Goal: Browse casually

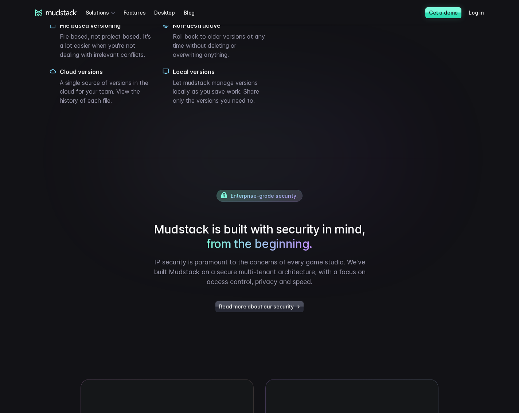
scroll to position [1093, 0]
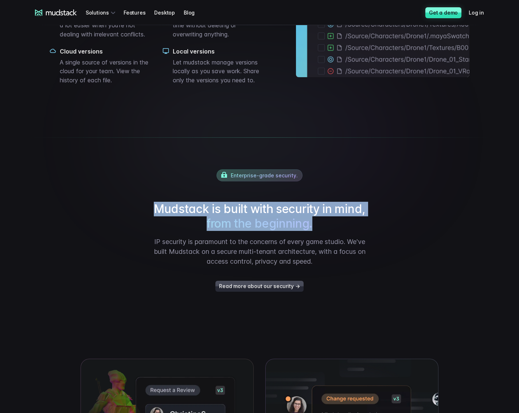
drag, startPoint x: 315, startPoint y: 250, endPoint x: 130, endPoint y: 231, distance: 185.2
click at [130, 231] on div "Enterprise-grade security. [GEOGRAPHIC_DATA] is built with security in mind, fr…" at bounding box center [259, 230] width 466 height 186
click at [288, 231] on h2 "Mudstack is built with security in mind, from the beginning." at bounding box center [259, 216] width 219 height 29
drag, startPoint x: 318, startPoint y: 252, endPoint x: 125, endPoint y: 232, distance: 194.0
click at [125, 232] on div "Enterprise-grade security. [GEOGRAPHIC_DATA] is built with security in mind, fr…" at bounding box center [259, 230] width 466 height 186
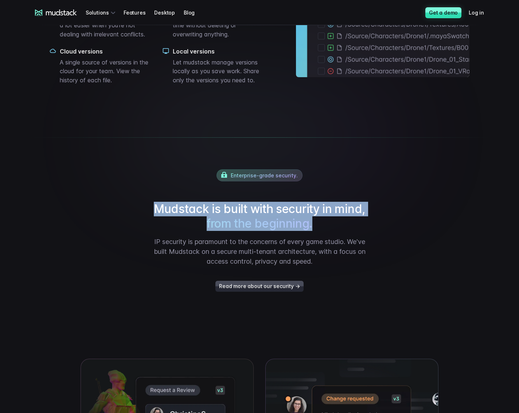
click at [125, 232] on div "Enterprise-grade security. [GEOGRAPHIC_DATA] is built with security in mind, fr…" at bounding box center [259, 230] width 466 height 186
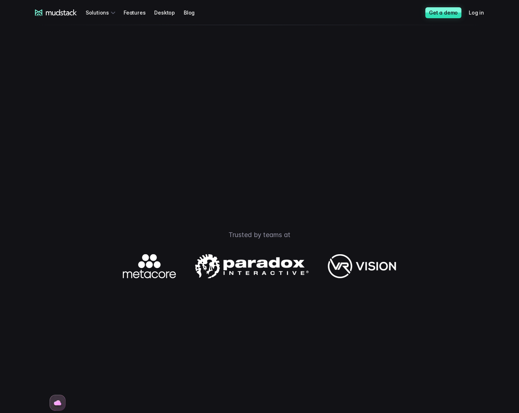
scroll to position [0, 0]
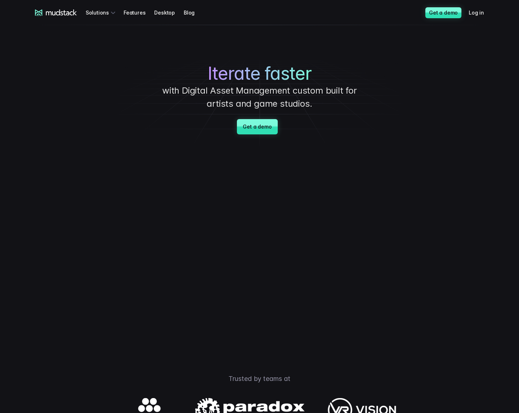
click at [406, 104] on div "Iterate faster with Digital Asset Management custom built for artists and game …" at bounding box center [259, 87] width 510 height 124
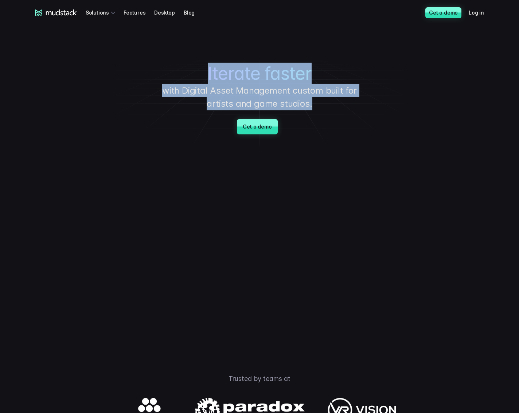
drag, startPoint x: 316, startPoint y: 104, endPoint x: 189, endPoint y: 73, distance: 130.9
click at [189, 73] on div "Iterate faster with Digital Asset Management custom built for artists and game …" at bounding box center [259, 87] width 510 height 124
click at [283, 83] on span "Iterate faster" at bounding box center [260, 73] width 104 height 21
drag, startPoint x: 318, startPoint y: 102, endPoint x: 205, endPoint y: 74, distance: 116.7
click at [205, 74] on div "Iterate faster with Digital Asset Management custom built for artists and game …" at bounding box center [259, 87] width 510 height 124
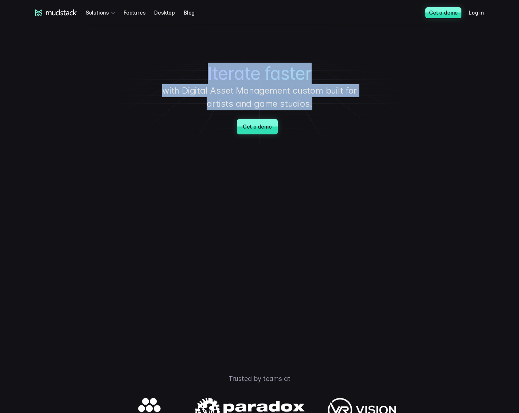
click at [229, 74] on span "Iterate faster" at bounding box center [260, 73] width 104 height 21
